Goal: Task Accomplishment & Management: Use online tool/utility

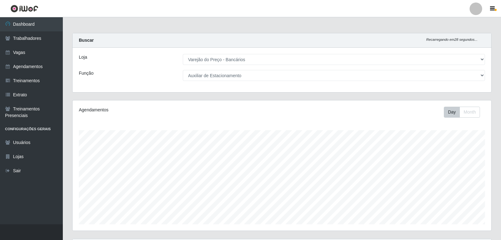
select select "157"
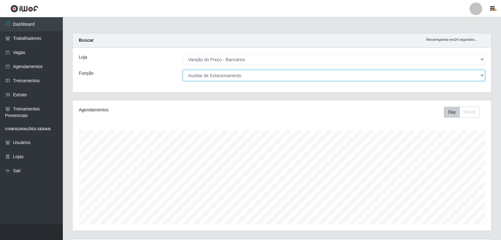
click at [232, 77] on select "[Selecione...] Auxiliar de Estacionamento Auxiliar de Estacionamento + Auxiliar…" at bounding box center [334, 75] width 302 height 11
click at [183, 70] on select "[Selecione...] Auxiliar de Estacionamento Auxiliar de Estacionamento + Auxiliar…" at bounding box center [334, 75] width 302 height 11
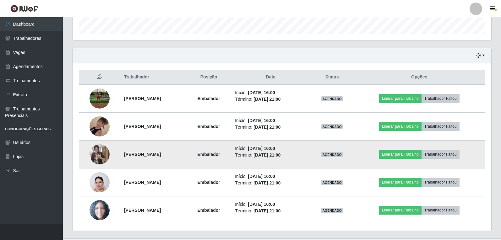
scroll to position [205, 0]
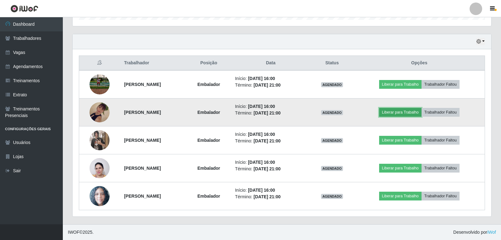
click at [396, 110] on button "Liberar para Trabalho" at bounding box center [400, 112] width 42 height 9
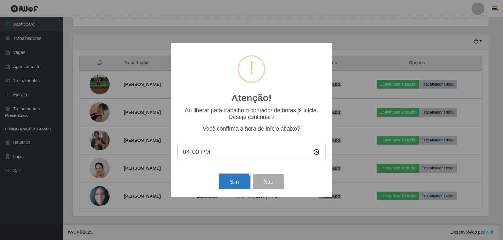
click at [223, 183] on button "Sim" at bounding box center [234, 182] width 30 height 15
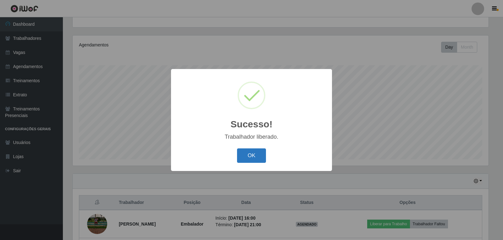
click at [247, 159] on button "OK" at bounding box center [251, 156] width 29 height 15
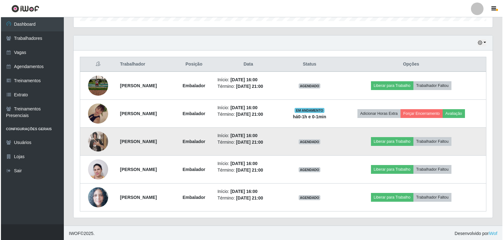
scroll to position [205, 0]
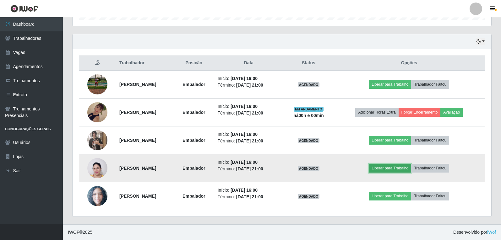
click at [403, 167] on button "Liberar para Trabalho" at bounding box center [390, 168] width 42 height 9
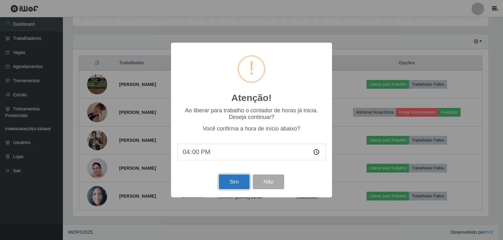
click at [233, 186] on button "Sim" at bounding box center [234, 182] width 30 height 15
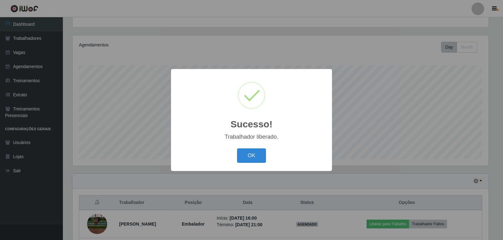
click at [243, 164] on div "OK Cancel" at bounding box center [251, 156] width 148 height 18
click at [253, 156] on button "OK" at bounding box center [251, 156] width 29 height 15
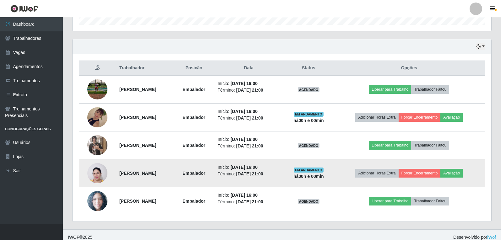
scroll to position [205, 0]
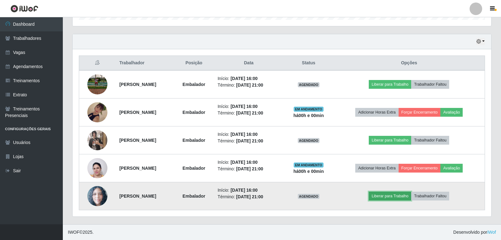
click at [404, 195] on button "Liberar para Trabalho" at bounding box center [390, 196] width 42 height 9
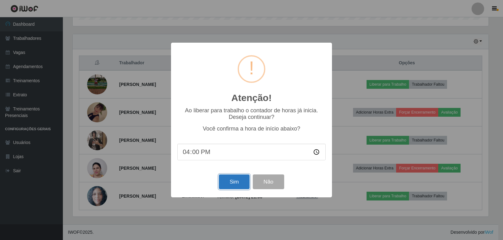
click at [224, 185] on button "Sim" at bounding box center [234, 182] width 30 height 15
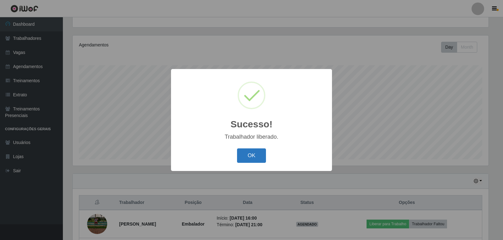
click at [249, 155] on button "OK" at bounding box center [251, 156] width 29 height 15
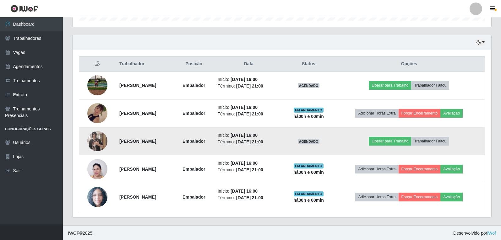
scroll to position [205, 0]
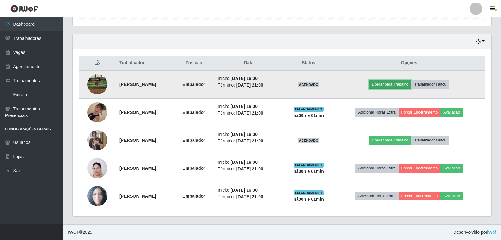
click at [389, 86] on button "Liberar para Trabalho" at bounding box center [390, 84] width 42 height 9
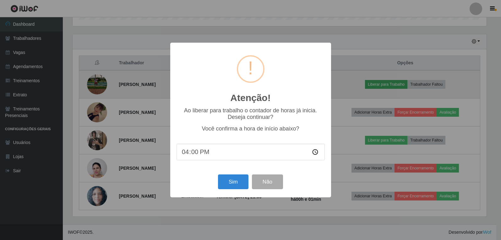
scroll to position [130, 416]
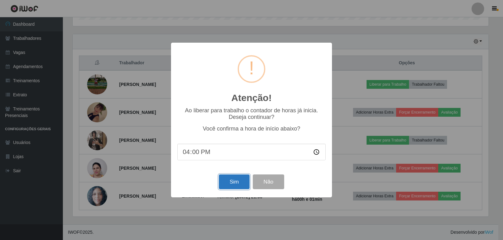
click at [241, 181] on button "Sim" at bounding box center [234, 182] width 30 height 15
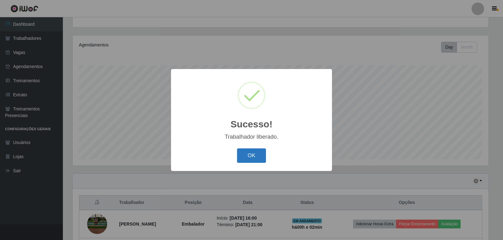
click at [254, 156] on button "OK" at bounding box center [251, 156] width 29 height 15
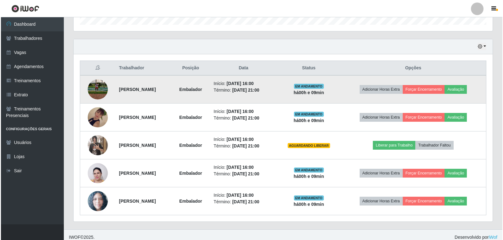
scroll to position [205, 0]
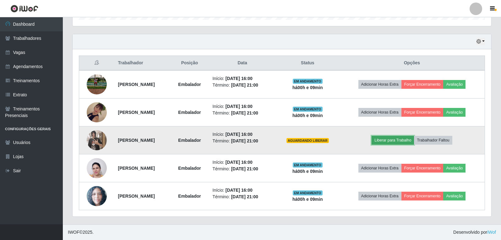
click at [405, 140] on button "Liberar para Trabalho" at bounding box center [393, 140] width 42 height 9
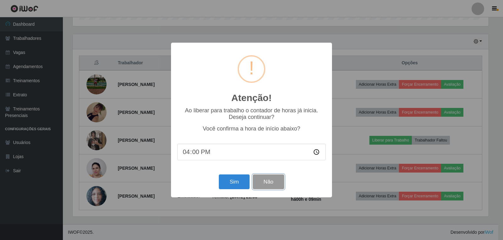
click at [275, 183] on button "Não" at bounding box center [268, 182] width 31 height 15
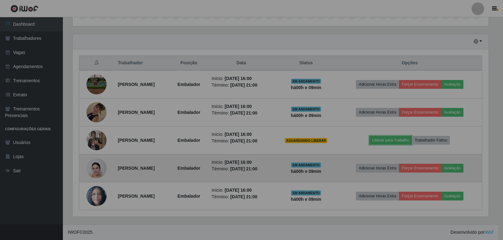
scroll to position [130, 419]
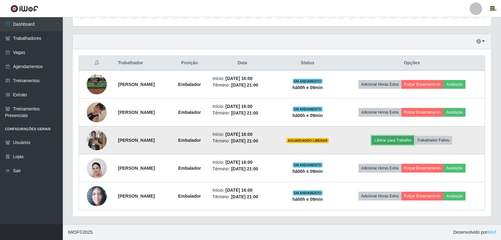
click at [402, 138] on button "Liberar para Trabalho" at bounding box center [393, 140] width 42 height 9
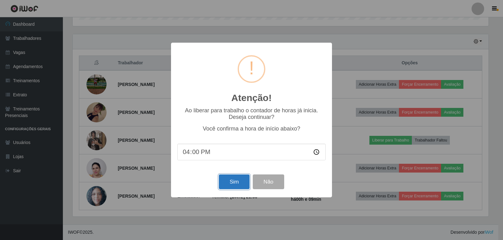
click at [231, 185] on button "Sim" at bounding box center [234, 182] width 30 height 15
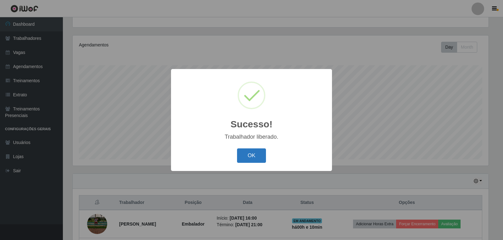
click at [253, 155] on button "OK" at bounding box center [251, 156] width 29 height 15
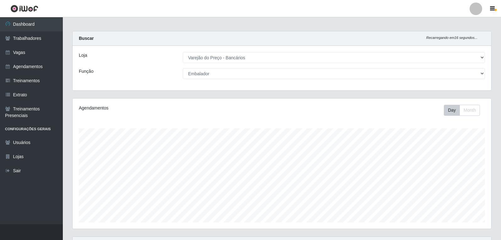
scroll to position [0, 0]
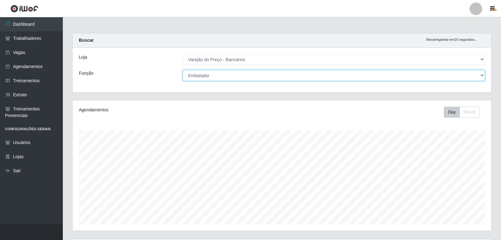
click at [283, 77] on select "[Selecione...] Auxiliar de Estacionamento Auxiliar de Estacionamento + Auxiliar…" at bounding box center [334, 75] width 302 height 11
click at [183, 70] on select "[Selecione...] Auxiliar de Estacionamento Auxiliar de Estacionamento + Auxiliar…" at bounding box center [334, 75] width 302 height 11
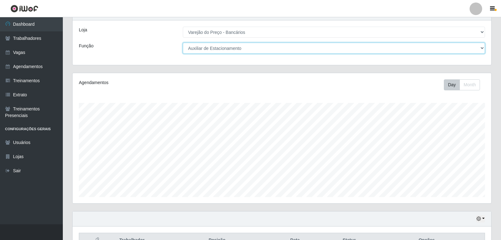
scroll to position [93, 0]
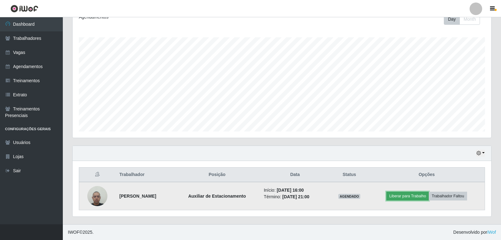
click at [423, 197] on button "Liberar para Trabalho" at bounding box center [407, 196] width 42 height 9
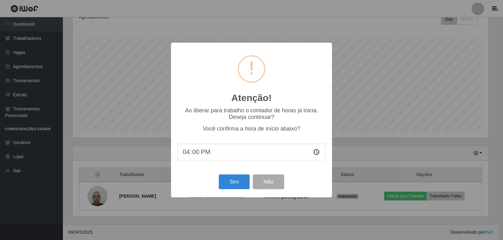
click at [224, 172] on div "Atenção! × Ao liberar para trabalho o contador de horas já inicia. Deseja conti…" at bounding box center [251, 120] width 161 height 155
drag, startPoint x: 232, startPoint y: 186, endPoint x: 235, endPoint y: 185, distance: 3.3
click at [232, 186] on button "Sim" at bounding box center [234, 182] width 30 height 15
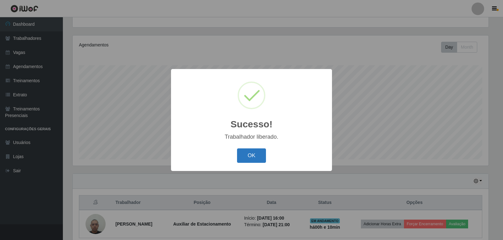
click at [247, 161] on button "OK" at bounding box center [251, 156] width 29 height 15
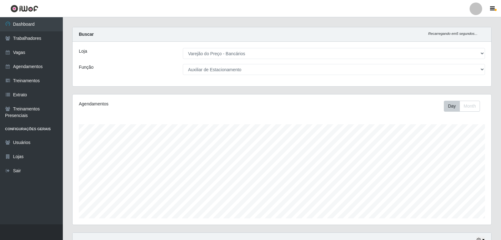
scroll to position [2, 0]
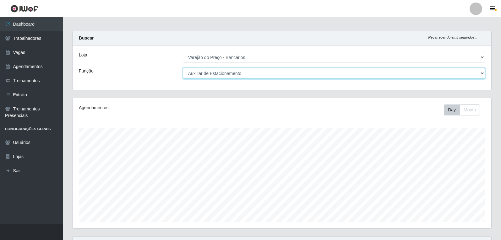
click at [266, 74] on select "[Selecione...] Auxiliar de Estacionamento Auxiliar de Estacionamento + Auxiliar…" at bounding box center [334, 73] width 302 height 11
select select "1"
click at [183, 68] on select "[Selecione...] Auxiliar de Estacionamento Auxiliar de Estacionamento + Auxiliar…" at bounding box center [334, 73] width 302 height 11
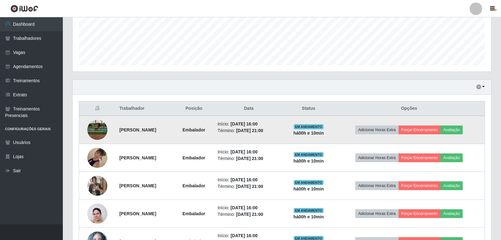
scroll to position [191, 0]
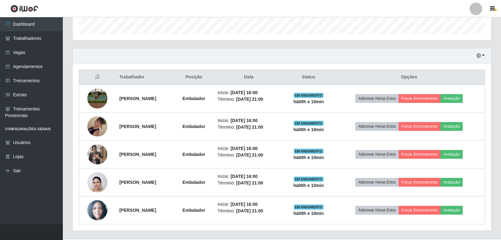
click at [487, 57] on div "Hoje 1 dia 3 dias 1 Semana Não encerrados" at bounding box center [282, 55] width 419 height 15
click at [484, 57] on button "button" at bounding box center [480, 55] width 9 height 7
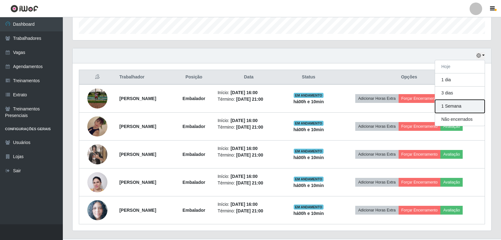
click at [460, 106] on button "1 Semana" at bounding box center [460, 106] width 50 height 13
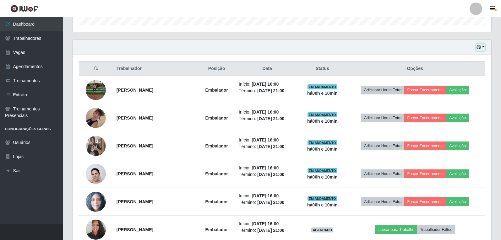
click at [481, 47] on button "button" at bounding box center [480, 47] width 9 height 7
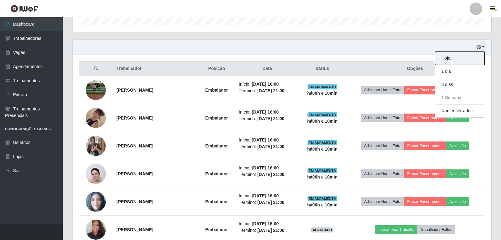
click at [455, 58] on button "Hoje" at bounding box center [460, 58] width 50 height 13
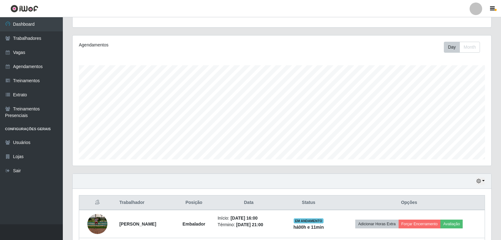
scroll to position [199, 0]
